Goal: Transaction & Acquisition: Purchase product/service

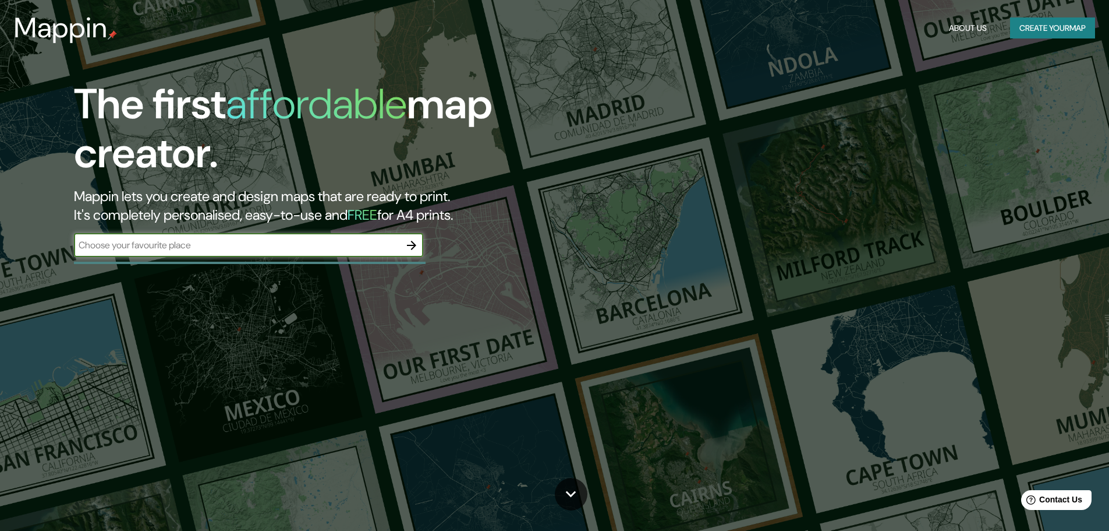
click at [208, 247] on input "text" at bounding box center [237, 244] width 326 height 13
type input "cần thơ"
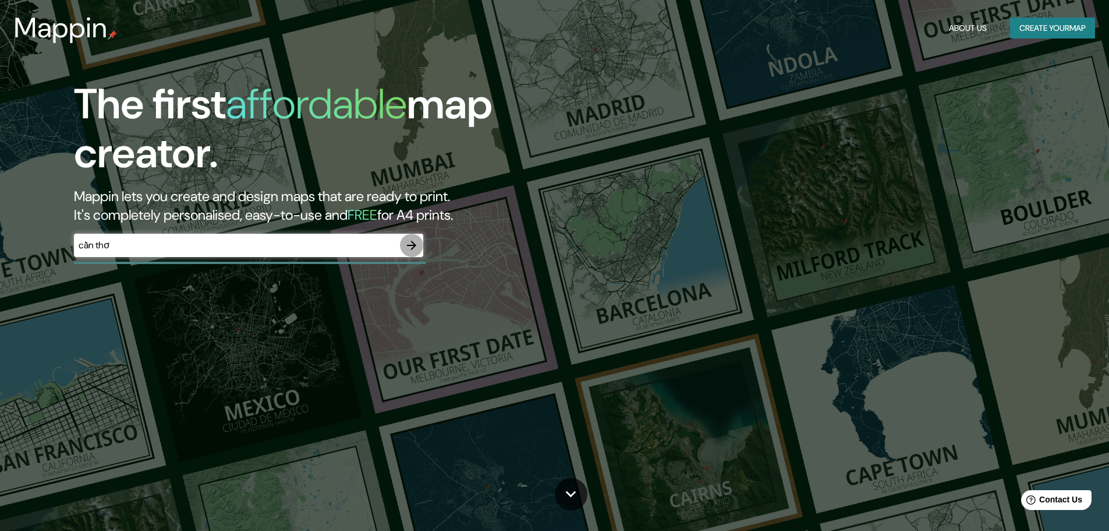
click at [413, 243] on icon "button" at bounding box center [412, 245] width 14 height 14
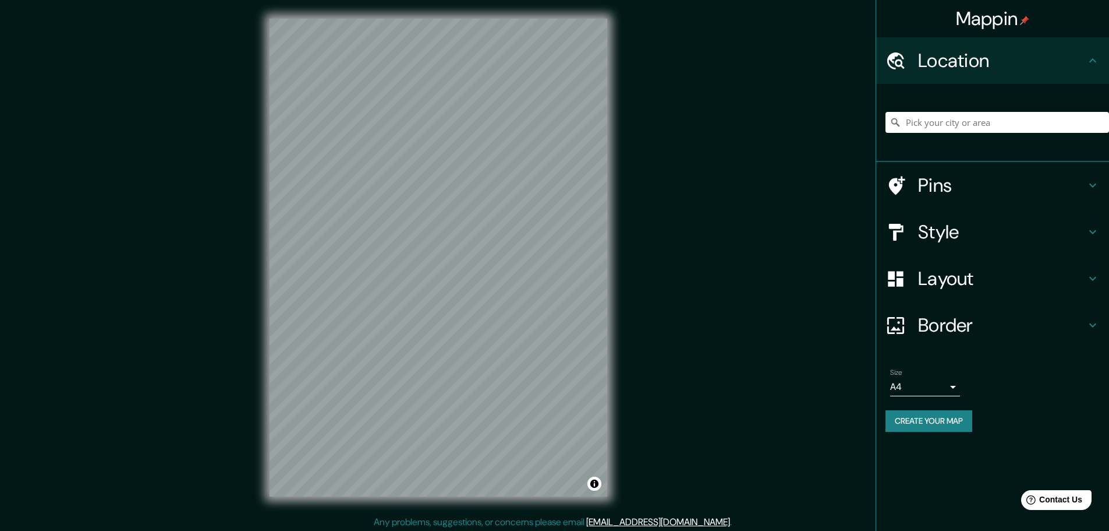
click at [1092, 179] on icon at bounding box center [1093, 185] width 14 height 14
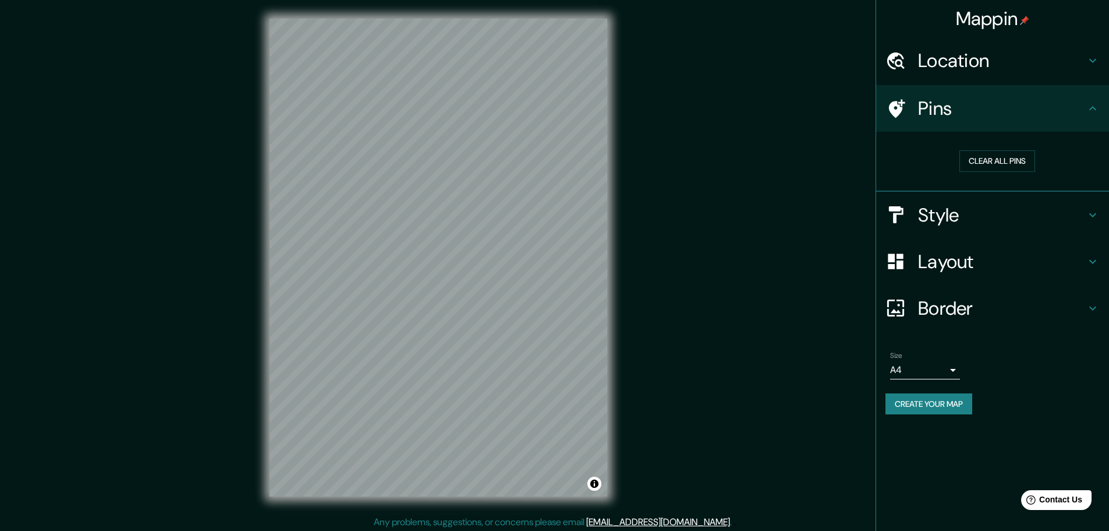
click at [1071, 108] on h4 "Pins" at bounding box center [1002, 108] width 168 height 23
click at [946, 372] on body "Mappin Location Pins Clear all pins Style Layout Border Choose a border. Hint :…" at bounding box center [554, 265] width 1109 height 531
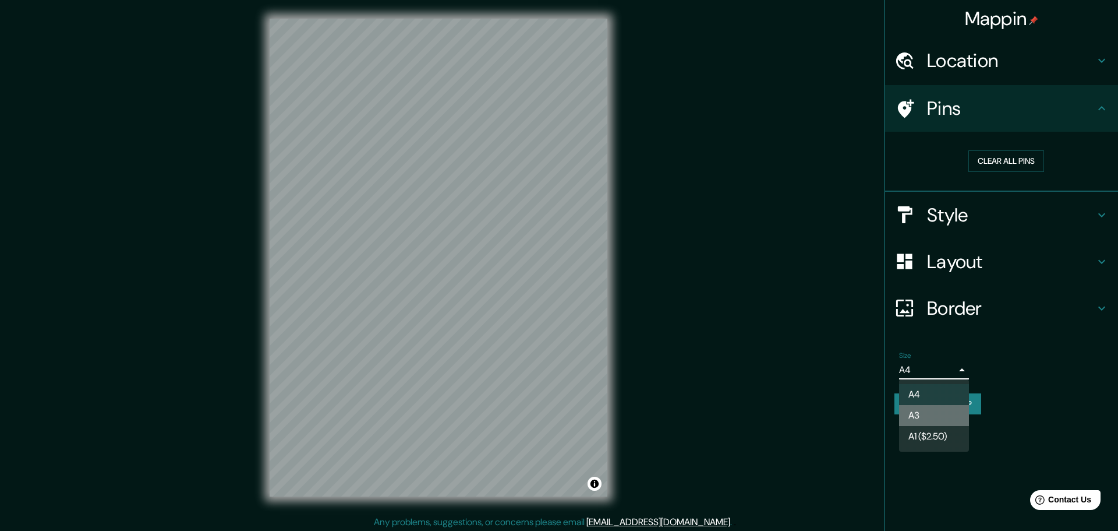
click at [950, 409] on li "A3" at bounding box center [934, 415] width 70 height 21
type input "a4"
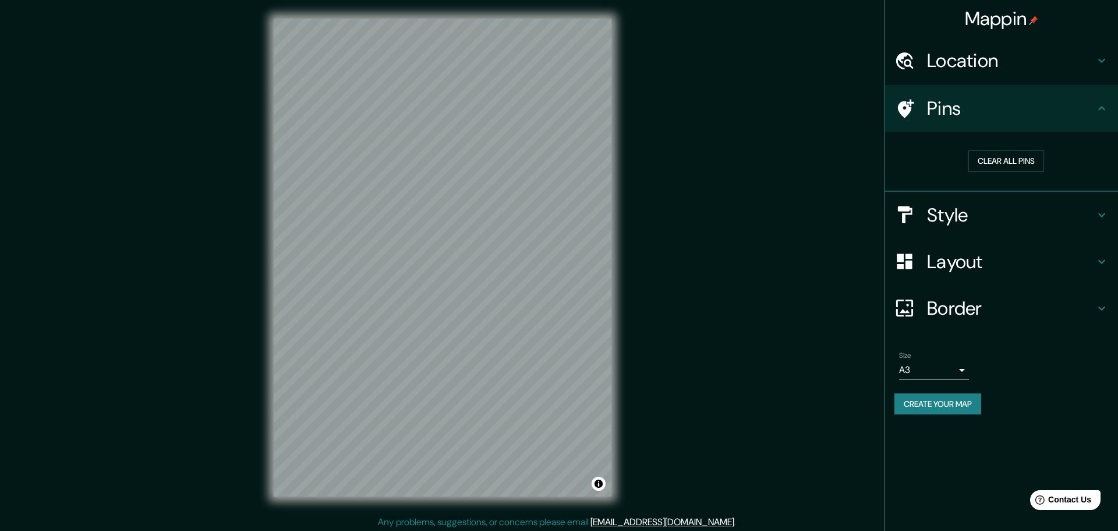
click at [950, 370] on body "Mappin Location Pins Clear all pins Style Layout Border Choose a border. Hint :…" at bounding box center [559, 265] width 1118 height 531
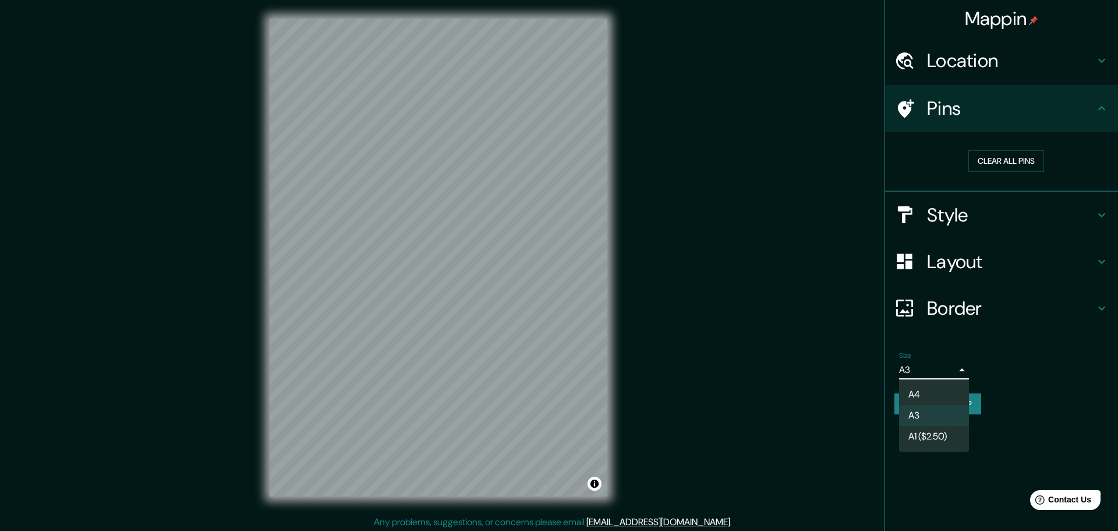
click at [950, 370] on div at bounding box center [559, 265] width 1118 height 531
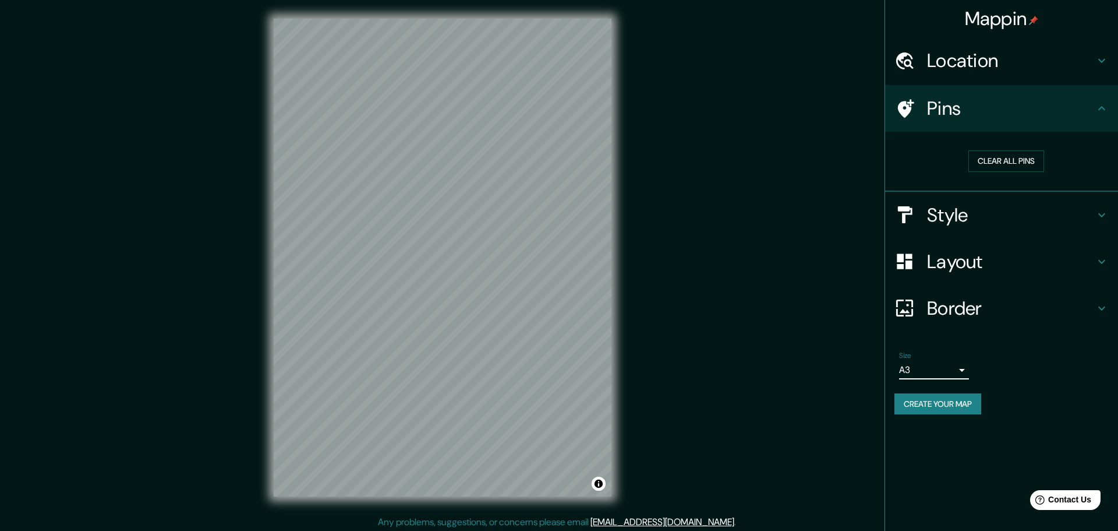
click at [948, 364] on body "Mappin Location Pins Clear all pins Style Layout Border Choose a border. Hint :…" at bounding box center [559, 265] width 1118 height 531
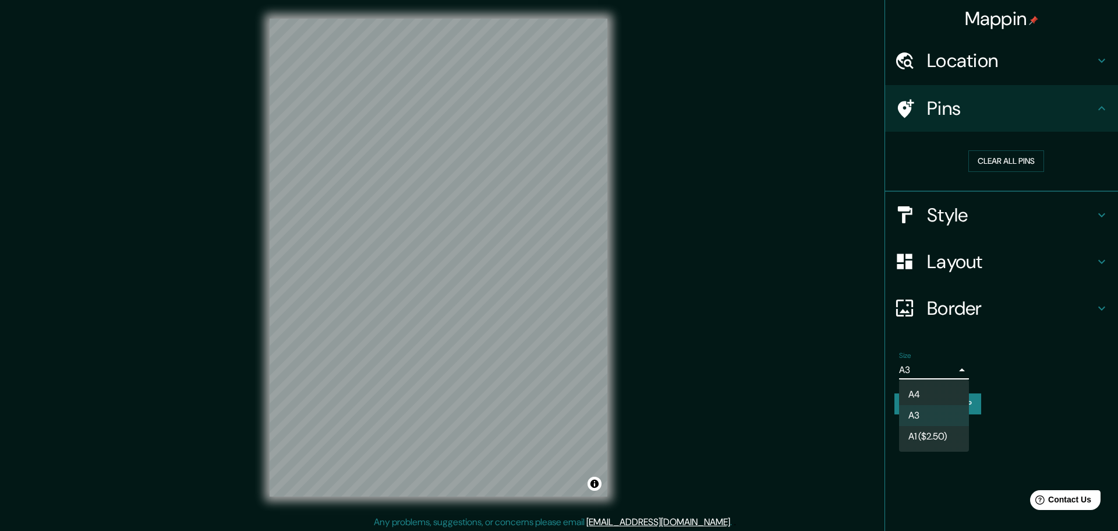
click at [949, 415] on li "A3" at bounding box center [934, 415] width 70 height 21
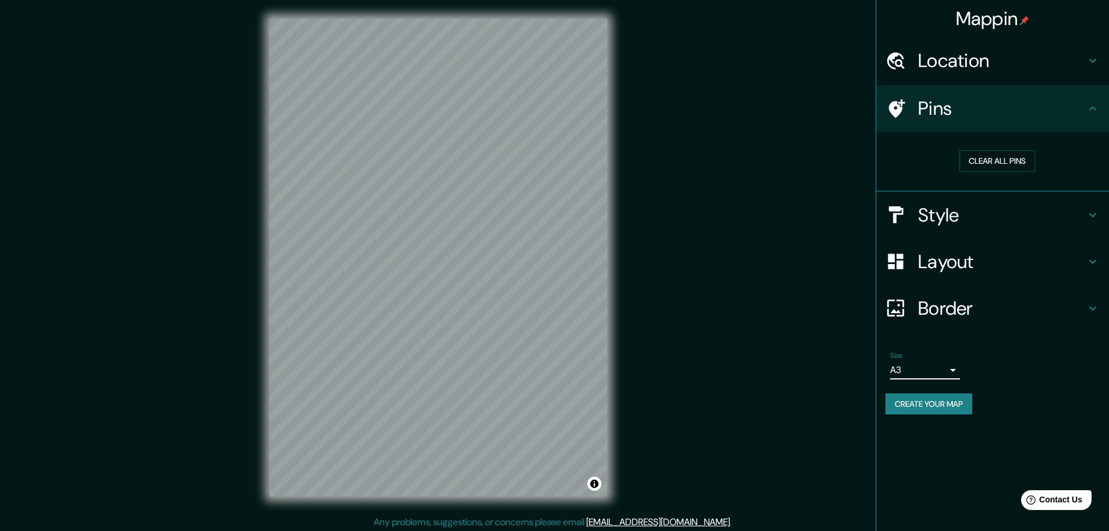
click at [960, 309] on h4 "Border" at bounding box center [1002, 307] width 168 height 23
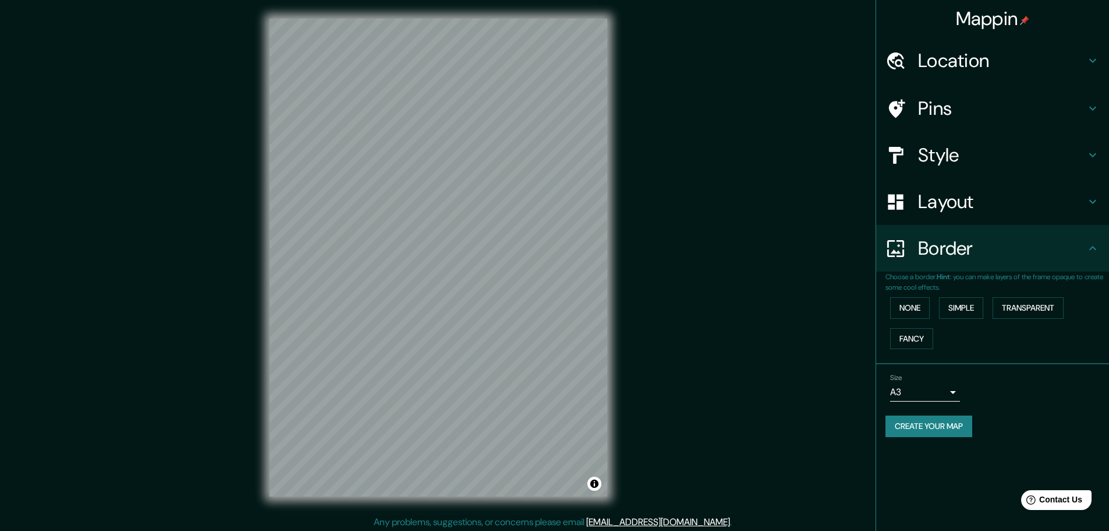
click at [1028, 379] on div "Size A3 a4" at bounding box center [993, 387] width 214 height 37
